Goal: Task Accomplishment & Management: Use online tool/utility

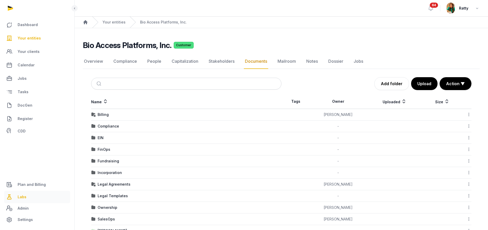
click at [24, 198] on span "Labs" at bounding box center [22, 197] width 9 height 6
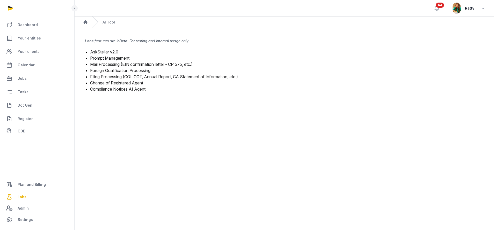
click at [113, 65] on link "Mail Processing (EIN confirmation letter - CP 575, etc.)" at bounding box center [141, 64] width 102 height 5
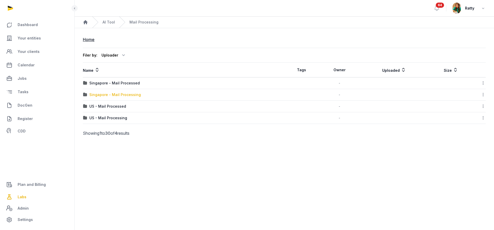
click at [111, 94] on div "Singapore - Mail Processing" at bounding box center [114, 94] width 51 height 5
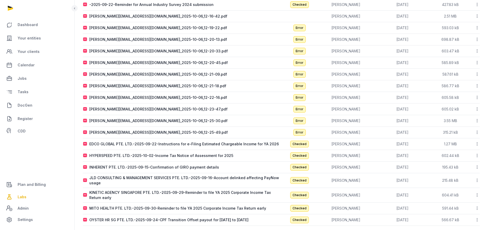
scroll to position [102, 0]
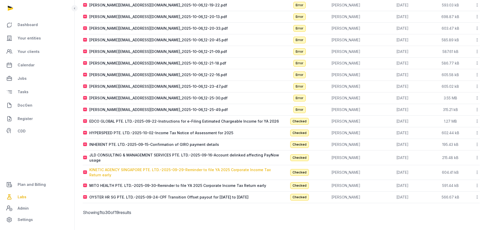
click at [167, 171] on div "KINETIC AGENCY SINGAPORE PTE. LTD.-2025-09-29-Reminder to file YA 2025 Corporat…" at bounding box center [185, 173] width 192 height 10
type input "**********"
type textarea "**********"
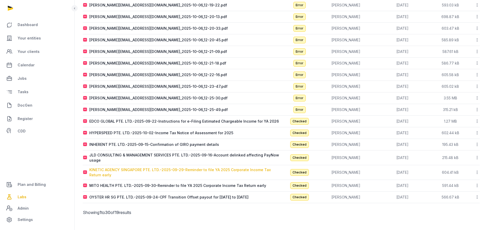
type input "**********"
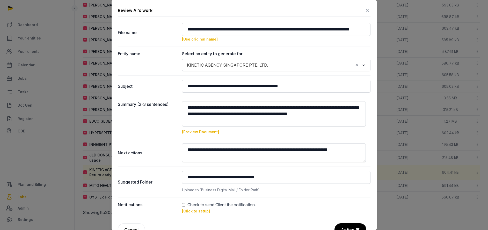
click at [197, 210] on link "[Click to setup]" at bounding box center [196, 211] width 28 height 4
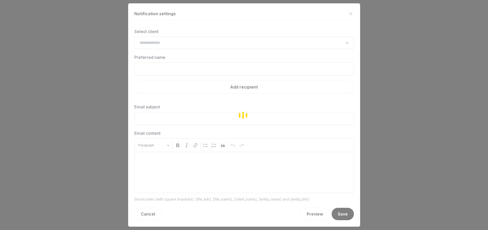
type input "**********"
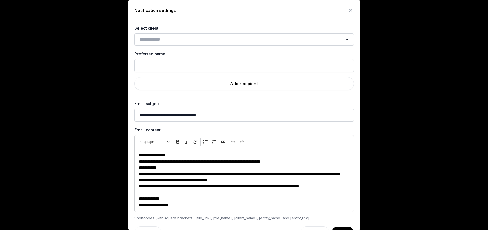
click at [174, 35] on div "Loading..." at bounding box center [243, 39] width 219 height 12
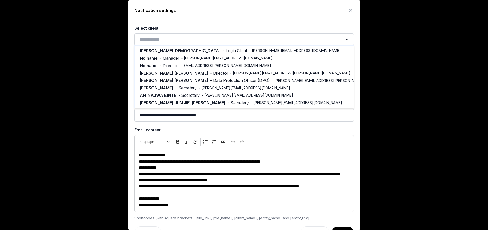
click at [174, 36] on input "Search for option" at bounding box center [240, 39] width 206 height 7
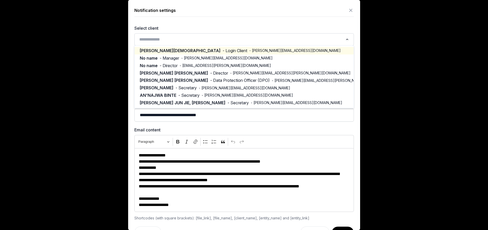
click at [222, 51] on span "- Login Client" at bounding box center [234, 51] width 25 height 6
type input "**********"
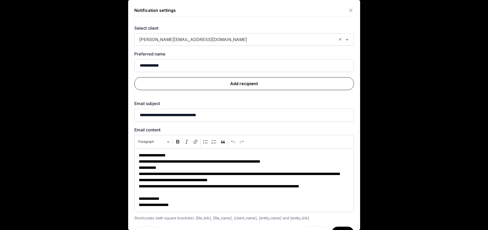
click at [243, 83] on link "Add recipient" at bounding box center [243, 83] width 219 height 13
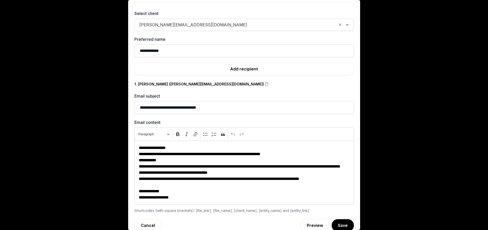
scroll to position [23, 0]
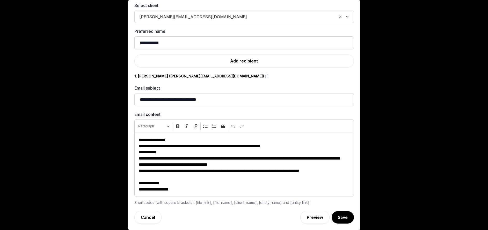
click at [337, 225] on div "**********" at bounding box center [244, 103] width 232 height 253
click at [335, 220] on button "Save" at bounding box center [342, 217] width 23 height 13
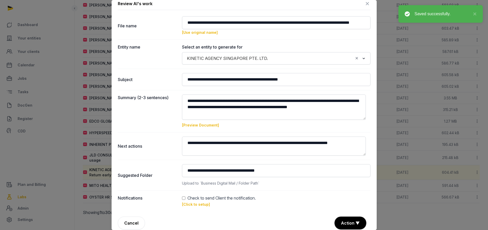
scroll to position [12, 0]
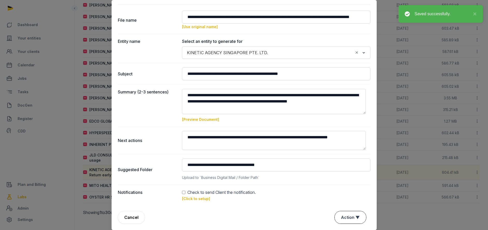
click at [341, 214] on button "Action ▼" at bounding box center [349, 218] width 31 height 12
click at [342, 191] on div "Approve" at bounding box center [349, 188] width 41 height 10
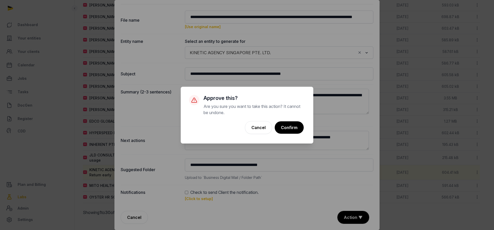
click at [185, 192] on div "× Approve this? Are you sure you want to take this action? It cannot be undone.…" at bounding box center [247, 115] width 494 height 230
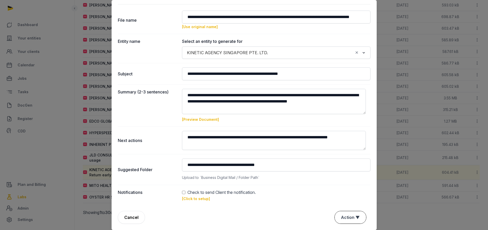
click at [351, 217] on button "Action ▼" at bounding box center [349, 218] width 31 height 12
click at [347, 189] on div "Approve" at bounding box center [349, 188] width 41 height 10
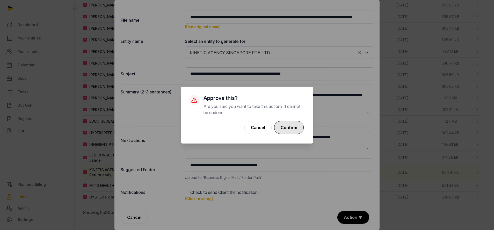
click at [289, 122] on button "Confirm" at bounding box center [288, 127] width 29 height 13
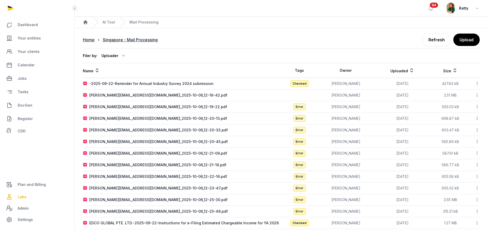
scroll to position [39, 0]
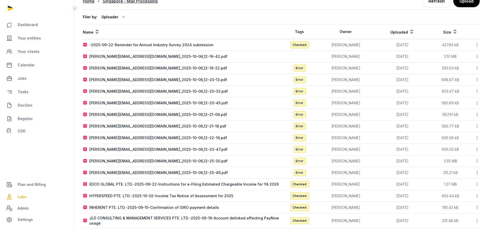
click at [476, 90] on icon at bounding box center [476, 91] width 5 height 5
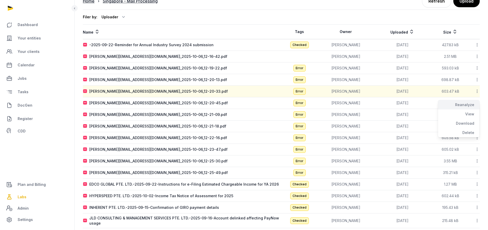
click at [459, 108] on div "Reanalyze" at bounding box center [458, 104] width 41 height 9
click at [477, 103] on icon at bounding box center [476, 102] width 5 height 5
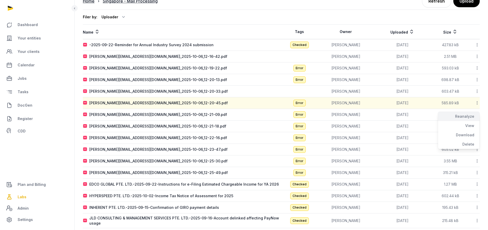
click at [460, 115] on div "Reanalyze" at bounding box center [458, 116] width 41 height 9
click at [477, 127] on icon at bounding box center [476, 126] width 5 height 5
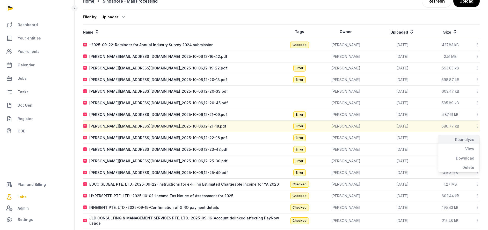
click at [465, 140] on div "Reanalyze" at bounding box center [458, 139] width 41 height 9
click at [476, 139] on icon at bounding box center [476, 137] width 5 height 5
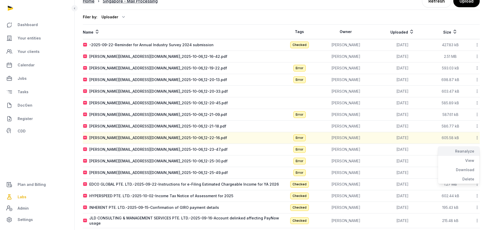
click at [468, 151] on div "Reanalyze" at bounding box center [458, 151] width 41 height 9
click at [477, 68] on icon at bounding box center [476, 67] width 5 height 5
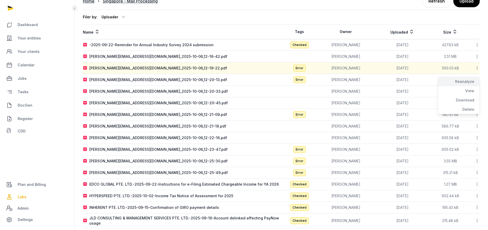
click at [472, 79] on div "Reanalyze" at bounding box center [458, 81] width 41 height 9
click at [476, 113] on icon at bounding box center [476, 114] width 5 height 5
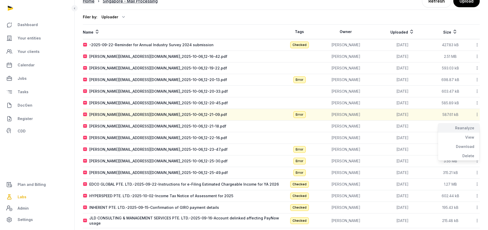
click at [472, 128] on div "Reanalyze" at bounding box center [458, 128] width 41 height 9
click at [477, 79] on icon at bounding box center [476, 79] width 5 height 5
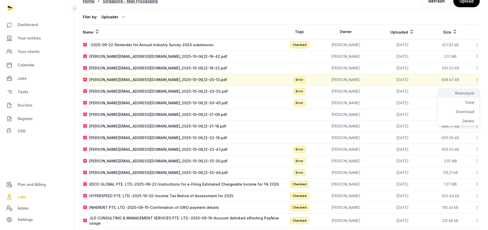
click at [472, 91] on div "Reanalyze" at bounding box center [458, 93] width 41 height 9
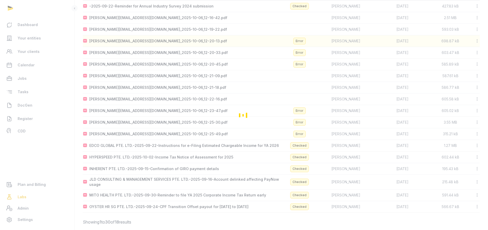
scroll to position [87, 0]
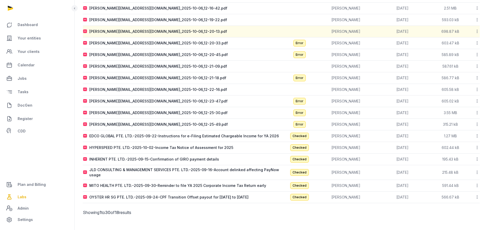
click at [477, 102] on icon at bounding box center [476, 101] width 5 height 5
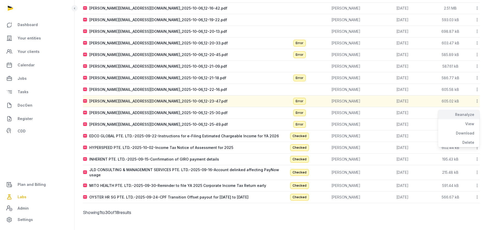
click at [468, 115] on div "Reanalyze" at bounding box center [458, 114] width 41 height 9
click at [476, 113] on icon at bounding box center [476, 112] width 5 height 5
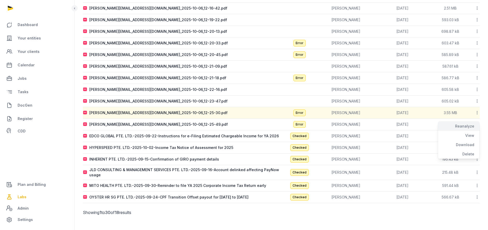
click at [471, 125] on div "Reanalyze" at bounding box center [458, 126] width 41 height 9
click at [476, 123] on icon at bounding box center [476, 124] width 5 height 5
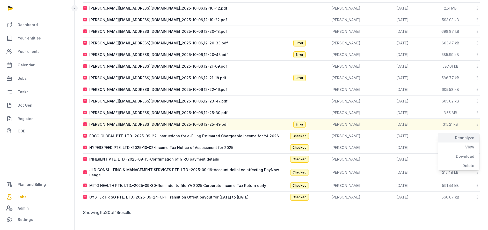
click at [469, 135] on div "Reanalyze" at bounding box center [458, 137] width 41 height 9
click at [478, 78] on icon at bounding box center [476, 77] width 5 height 5
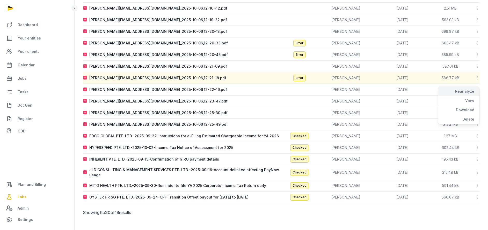
click at [467, 91] on div "Reanalyze" at bounding box center [458, 91] width 41 height 9
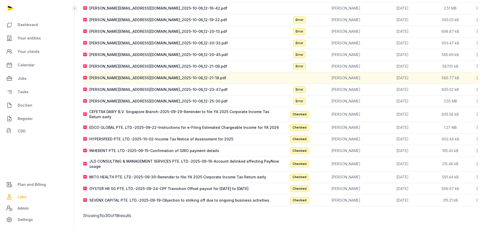
click at [478, 55] on icon at bounding box center [476, 54] width 5 height 5
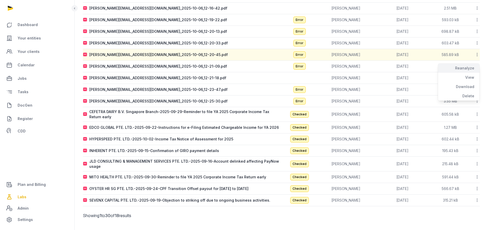
click at [462, 71] on div "Reanalyze" at bounding box center [458, 68] width 41 height 9
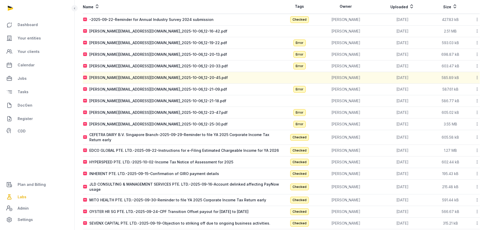
scroll to position [48, 0]
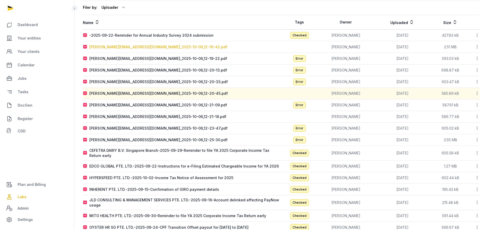
click at [121, 49] on div "anna.nari@histellar.com_2025-10-06_12-16-42.pdf" at bounding box center [158, 46] width 138 height 5
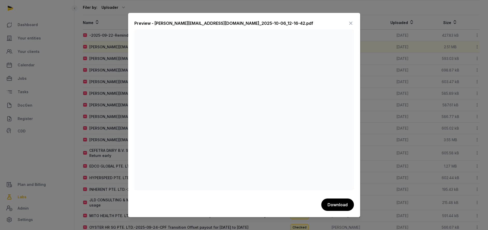
drag, startPoint x: 352, startPoint y: 24, endPoint x: 267, endPoint y: 56, distance: 90.1
click at [352, 24] on icon at bounding box center [350, 23] width 6 height 8
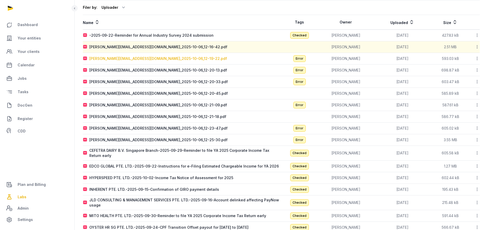
click at [139, 57] on div "anna.nari@histellar.com_2025-10-06_12-19-22.pdf" at bounding box center [158, 58] width 138 height 5
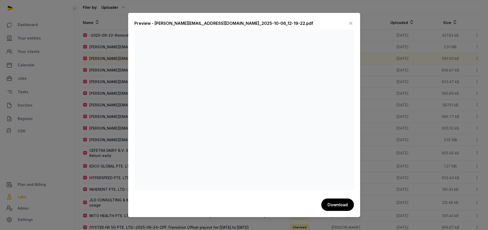
click at [352, 23] on icon at bounding box center [350, 23] width 6 height 8
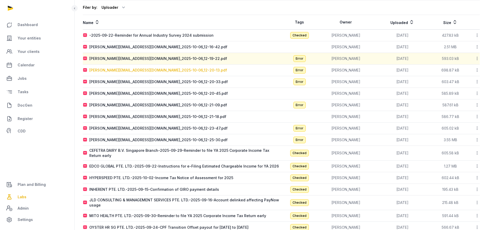
click at [107, 72] on div "anna.nari@histellar.com_2025-10-06_12-20-13.pdf" at bounding box center [158, 70] width 138 height 5
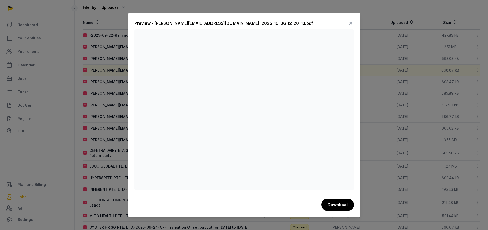
click at [350, 24] on icon at bounding box center [350, 23] width 6 height 8
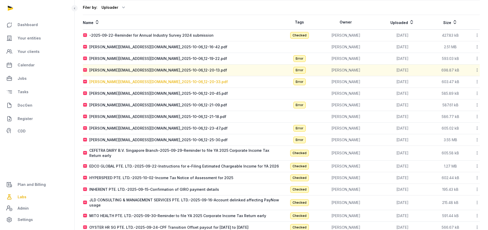
click at [123, 80] on div "anna.nari@histellar.com_2025-10-06_12-20-33.pdf" at bounding box center [158, 81] width 138 height 5
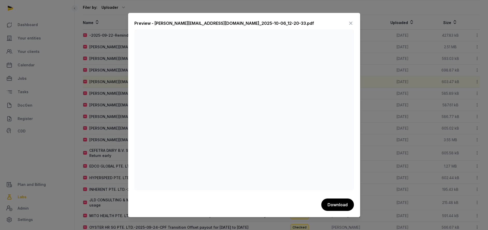
click at [351, 23] on icon at bounding box center [350, 23] width 6 height 8
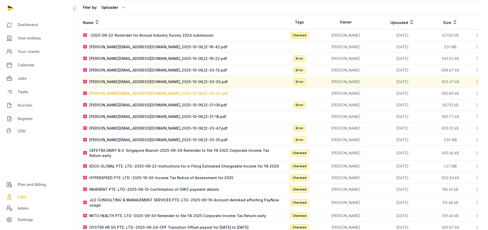
click at [103, 93] on div "anna.nari@histellar.com_2025-10-06_12-20-45.pdf" at bounding box center [158, 93] width 138 height 5
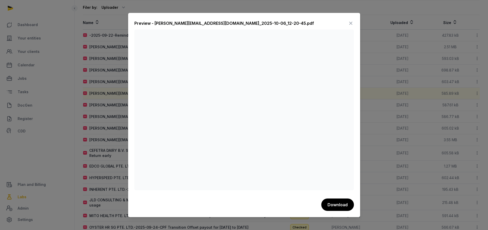
click at [350, 22] on icon at bounding box center [350, 23] width 6 height 8
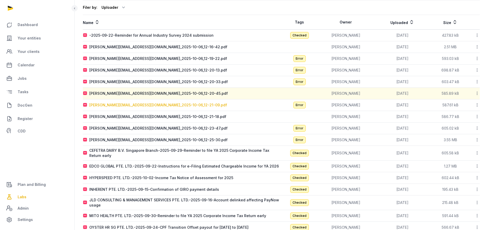
click at [102, 107] on div "anna.nari@histellar.com_2025-10-06_12-21-09.pdf" at bounding box center [158, 105] width 138 height 5
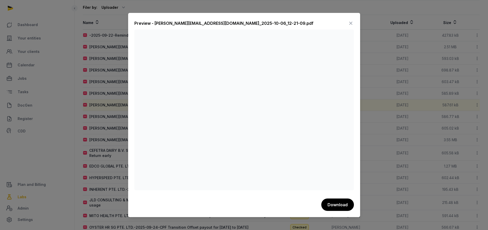
click at [349, 23] on icon at bounding box center [350, 23] width 6 height 8
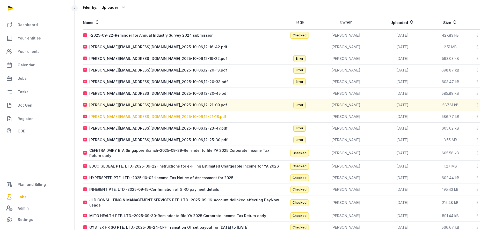
click at [108, 116] on div "anna.nari@histellar.com_2025-10-06_12-21-18.pdf" at bounding box center [157, 116] width 137 height 5
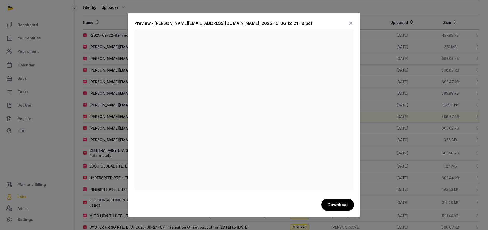
click at [349, 22] on icon at bounding box center [350, 23] width 6 height 8
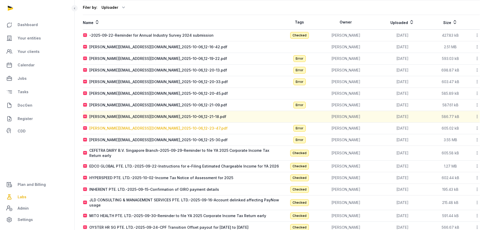
click at [108, 131] on div "anna.nari@histellar.com_2025-10-06_12-23-47.pdf" at bounding box center [158, 128] width 138 height 5
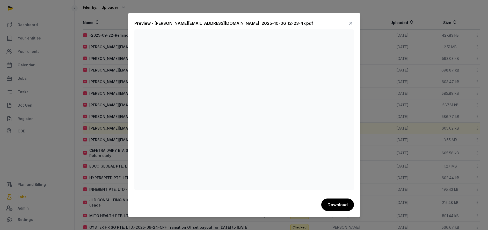
click at [351, 23] on icon at bounding box center [350, 23] width 6 height 8
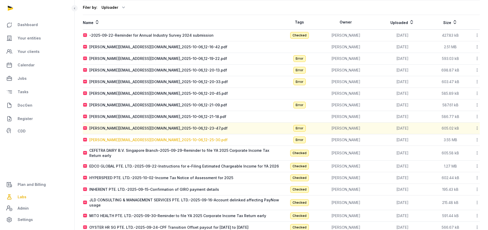
click at [113, 138] on div "anna.nari@histellar.com_2025-10-06_12-25-30.pdf" at bounding box center [158, 140] width 138 height 5
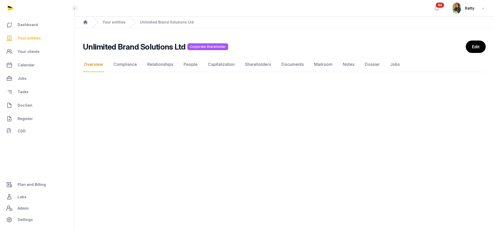
click at [30, 37] on span "Your entities" at bounding box center [29, 38] width 23 height 6
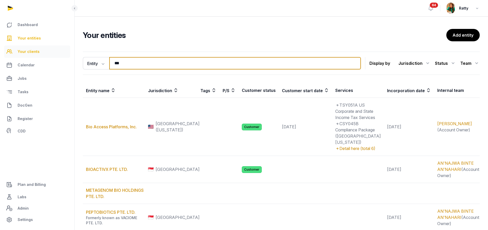
drag, startPoint x: 136, startPoint y: 63, endPoint x: 52, endPoint y: 57, distance: 84.0
click at [65, 59] on div "Dashboard Your entities Your clients Calendar Jobs Tasks DocGen Register CDD Pl…" at bounding box center [244, 152] width 488 height 304
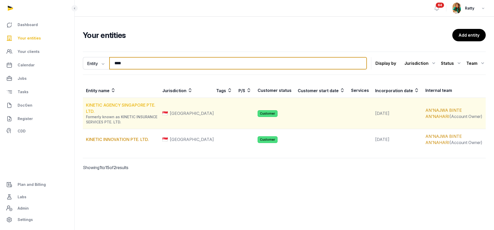
type input "****"
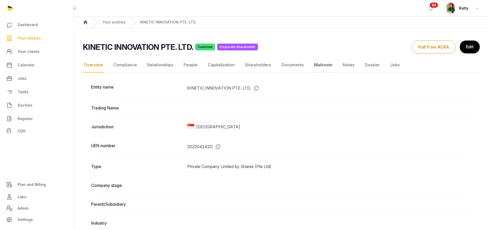
click at [318, 64] on link "Mailroom" at bounding box center [323, 65] width 20 height 15
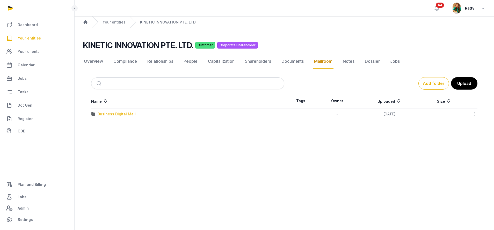
click at [114, 116] on div "Business Digital Mail" at bounding box center [117, 114] width 38 height 5
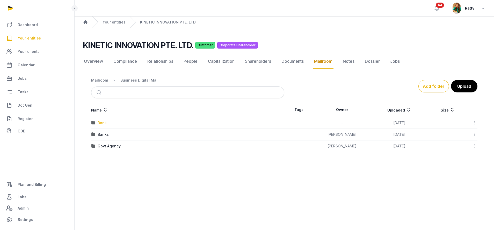
click at [105, 124] on div "Bank" at bounding box center [102, 123] width 9 height 5
click at [104, 124] on div "UOB" at bounding box center [102, 123] width 8 height 5
click at [104, 124] on div "2025" at bounding box center [102, 123] width 9 height 5
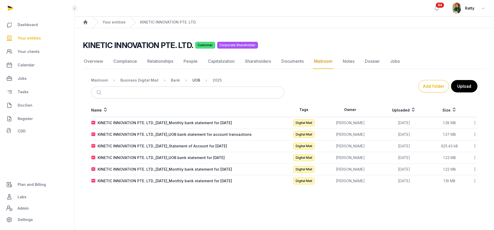
click at [192, 79] on div "UOB" at bounding box center [196, 80] width 8 height 5
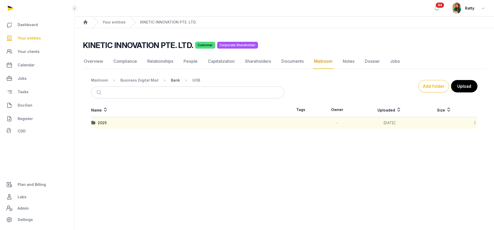
click at [175, 80] on div "Bank" at bounding box center [175, 80] width 9 height 5
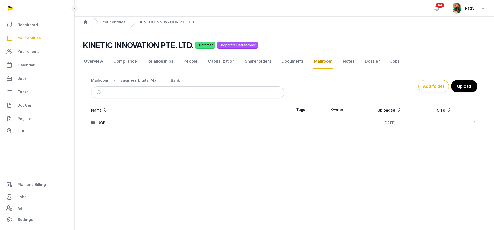
click at [143, 83] on div "Business Digital Mail" at bounding box center [135, 80] width 46 height 6
click at [143, 81] on div "Business Digital Mail" at bounding box center [139, 80] width 38 height 5
click at [100, 135] on div "Banks" at bounding box center [103, 134] width 11 height 5
click at [102, 124] on div "UOB" at bounding box center [102, 123] width 8 height 5
click at [100, 135] on div "2025" at bounding box center [102, 134] width 9 height 5
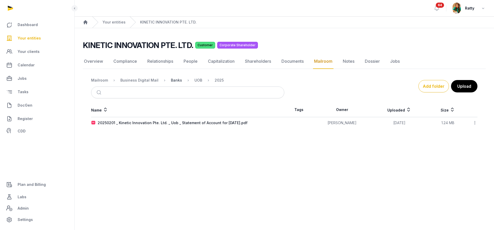
click at [171, 81] on div "Banks" at bounding box center [176, 80] width 11 height 5
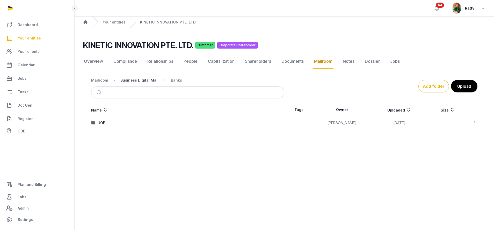
click at [147, 80] on div "Business Digital Mail" at bounding box center [139, 80] width 38 height 5
click at [101, 124] on div "Bank" at bounding box center [102, 123] width 9 height 5
click at [101, 124] on div "UOB" at bounding box center [102, 123] width 8 height 5
click at [101, 124] on div "2025" at bounding box center [102, 123] width 9 height 5
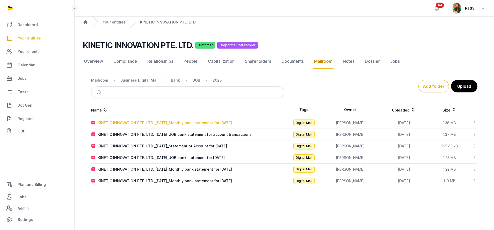
click at [163, 123] on div "KINETIC INNOVATION PTE. LTD._2025-08-31_Monthly bank statement for August 2025" at bounding box center [165, 123] width 134 height 5
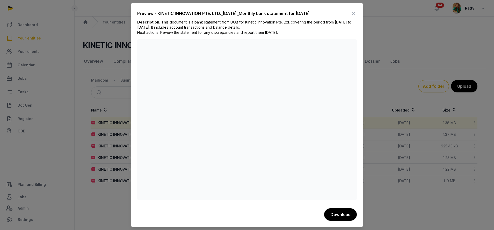
click at [353, 13] on icon at bounding box center [353, 13] width 6 height 8
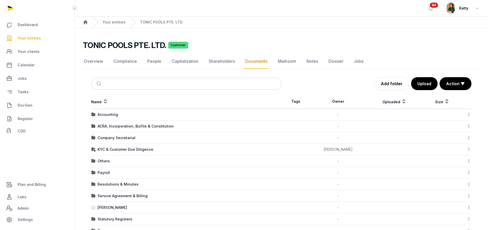
click at [26, 40] on span "Your entities" at bounding box center [29, 38] width 23 height 6
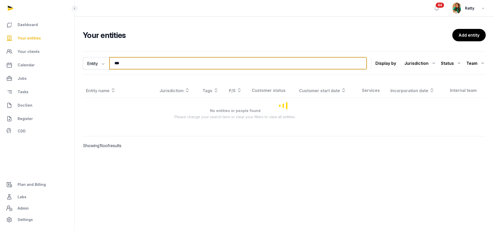
drag, startPoint x: 129, startPoint y: 66, endPoint x: 18, endPoint y: 42, distance: 113.7
click at [66, 57] on div "Dashboard Your entities Your clients Calendar Jobs Tasks DocGen Register CDD Pl…" at bounding box center [247, 115] width 494 height 230
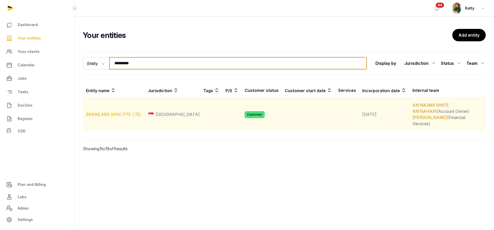
type input "*********"
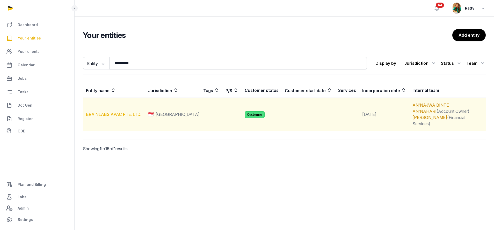
click at [113, 113] on link "BRAINLABS APAC PTE. LTD." at bounding box center [113, 114] width 55 height 5
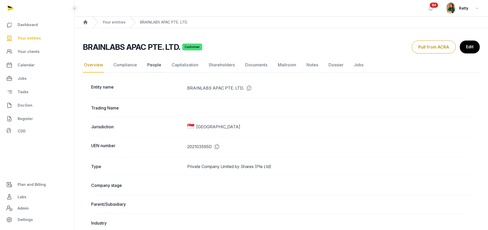
click at [152, 64] on link "People" at bounding box center [154, 65] width 16 height 15
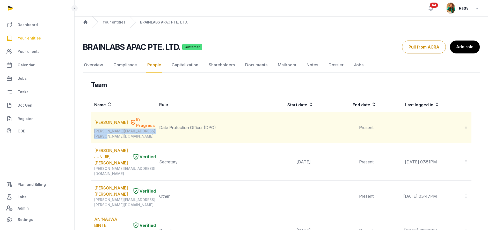
drag, startPoint x: 157, startPoint y: 125, endPoint x: 94, endPoint y: 126, distance: 62.9
click at [94, 129] on div "[PERSON_NAME][EMAIL_ADDRESS][PERSON_NAME][DOMAIN_NAME]" at bounding box center [125, 134] width 62 height 10
copy div "[PERSON_NAME][EMAIL_ADDRESS][PERSON_NAME][DOMAIN_NAME]"
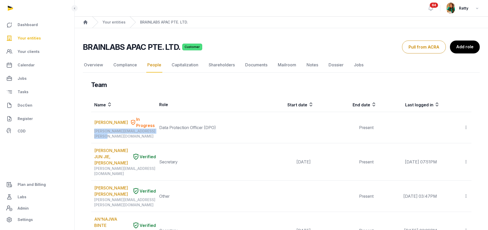
click at [26, 41] on link "Your entities" at bounding box center [37, 38] width 66 height 12
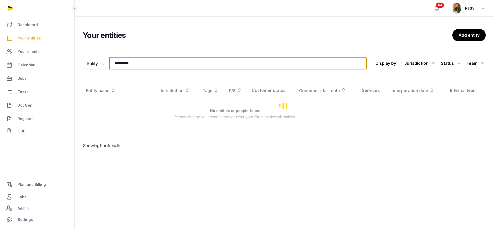
drag, startPoint x: 141, startPoint y: 62, endPoint x: -100, endPoint y: 56, distance: 241.4
click at [0, 56] on html "Dashboard Your entities Your clients Calendar Jobs Tasks DocGen Register CDD Pl…" at bounding box center [247, 115] width 494 height 230
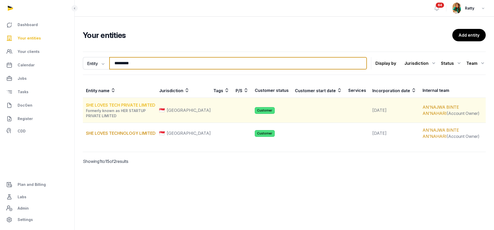
type input "*********"
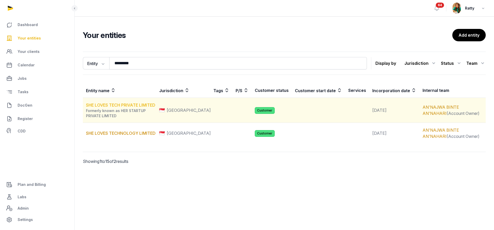
click at [129, 107] on link "SHE LOVES TECH PRIVATE LIMITED" at bounding box center [120, 105] width 69 height 5
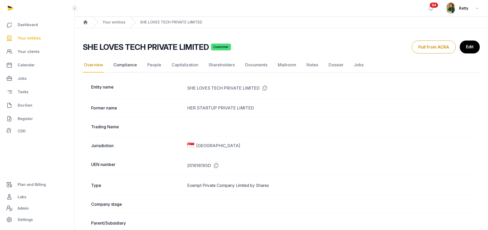
click at [121, 64] on link "Compliance" at bounding box center [125, 65] width 26 height 15
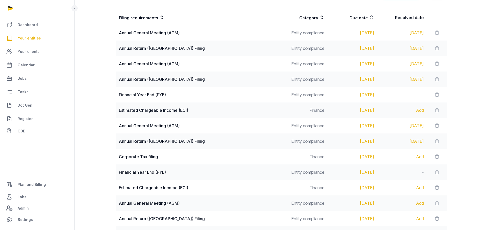
scroll to position [116, 0]
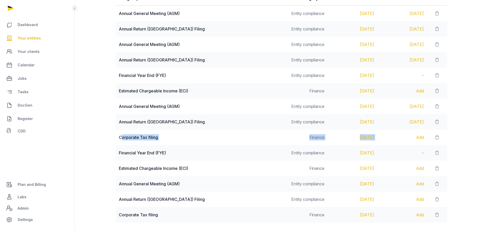
drag, startPoint x: 120, startPoint y: 135, endPoint x: 386, endPoint y: 137, distance: 265.7
click at [386, 137] on tr "Corporate Tax filing Finance Nov 30, 2025 Add" at bounding box center [281, 138] width 331 height 16
copy tr "orporate Tax filing Finance Nov 30, 2025"
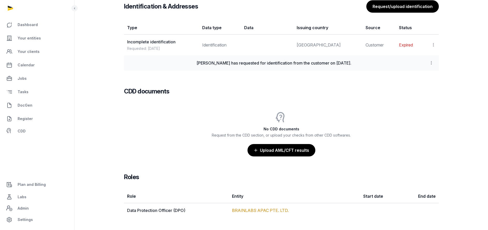
scroll to position [408, 0]
